Goal: Navigation & Orientation: Find specific page/section

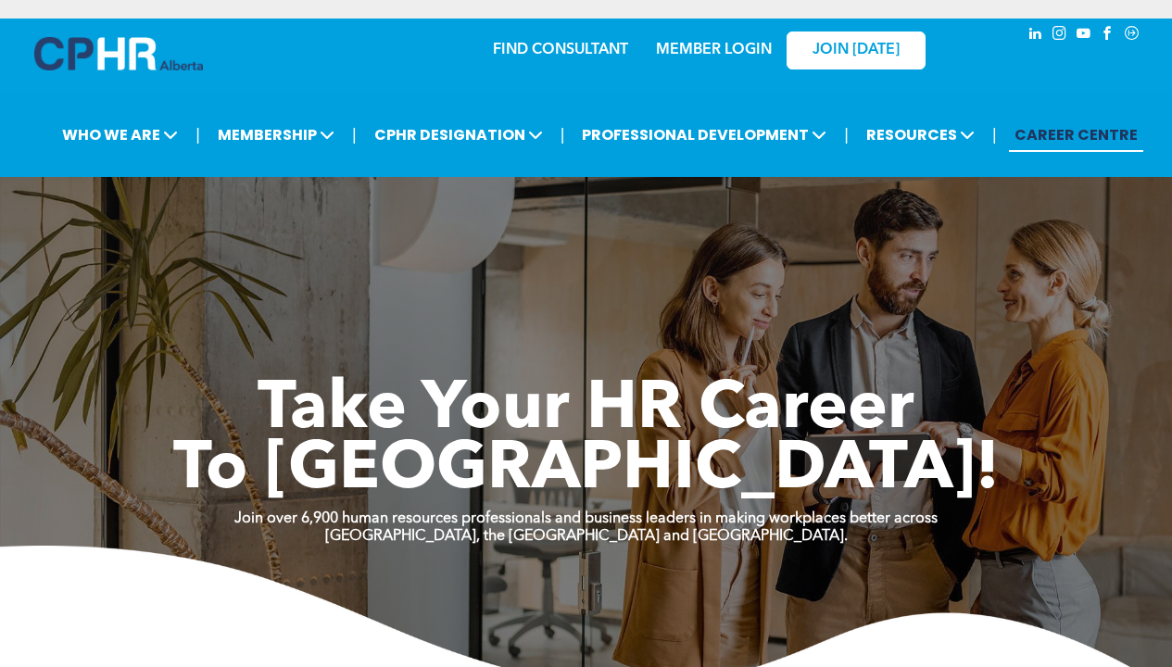
click at [732, 46] on link "MEMBER LOGIN" at bounding box center [714, 50] width 116 height 15
click at [722, 49] on link "MEMBER LOGIN" at bounding box center [714, 50] width 116 height 15
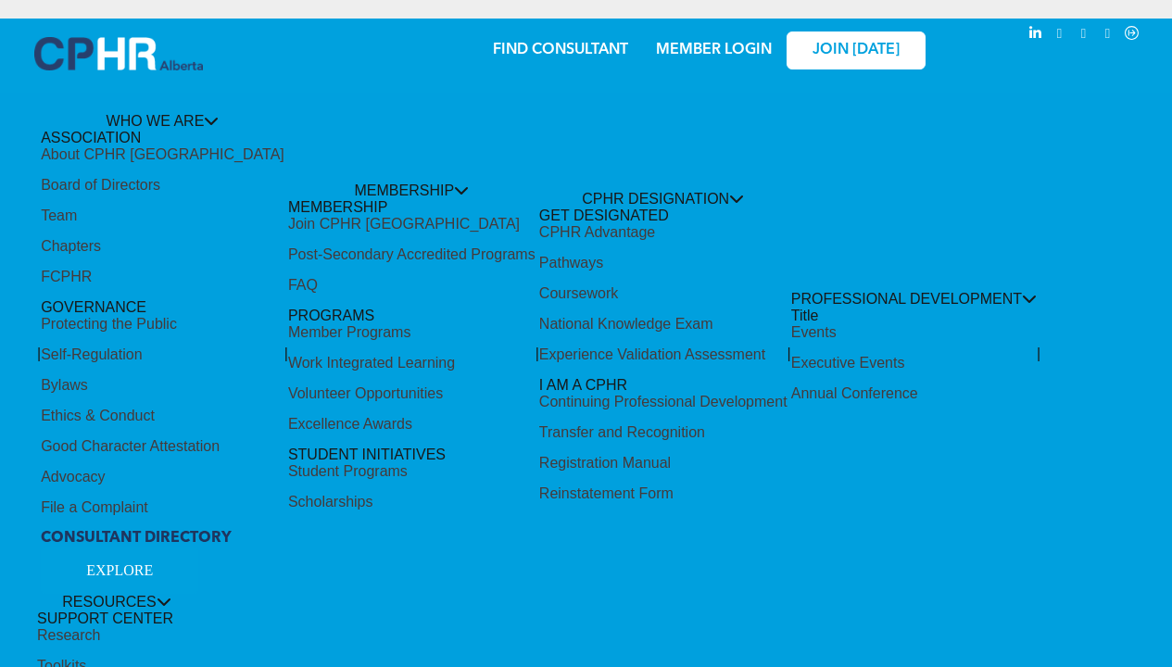
click at [681, 41] on div "Share by:" at bounding box center [545, 38] width 1052 height 20
click at [682, 54] on div "Share by:" at bounding box center [544, 342] width 1089 height 667
click at [737, 132] on div "Share by:" at bounding box center [544, 342] width 1089 height 667
click at [721, 44] on div "Share by:" at bounding box center [545, 38] width 1052 height 20
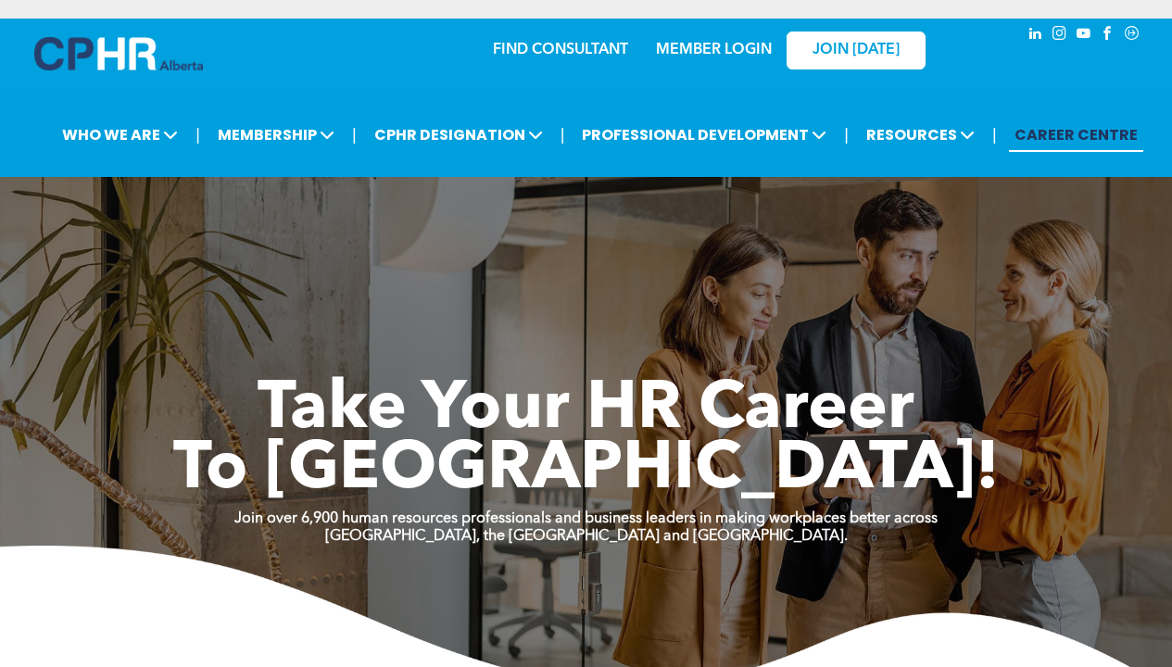
click at [668, 56] on link "MEMBER LOGIN" at bounding box center [714, 50] width 116 height 15
